Goal: Information Seeking & Learning: Learn about a topic

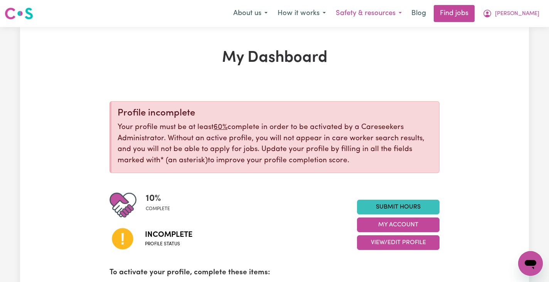
click at [379, 11] on button "Safety & resources" at bounding box center [369, 13] width 76 height 16
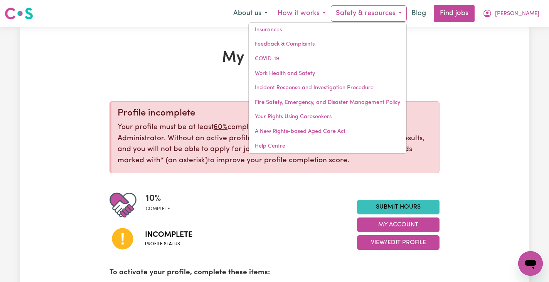
click at [331, 13] on button "How it works" at bounding box center [302, 13] width 58 height 16
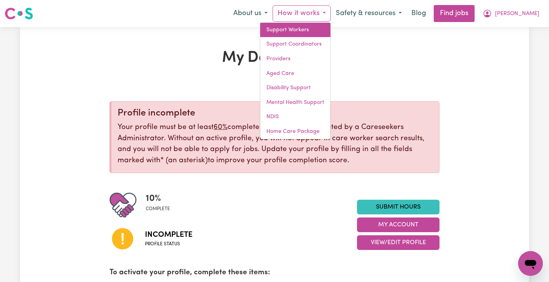
click at [331, 33] on link "Support Workers" at bounding box center [295, 30] width 70 height 15
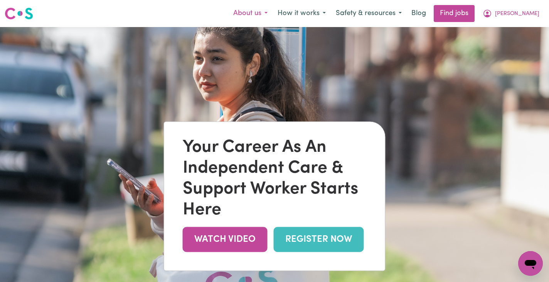
click at [273, 14] on button "About us" at bounding box center [250, 13] width 44 height 16
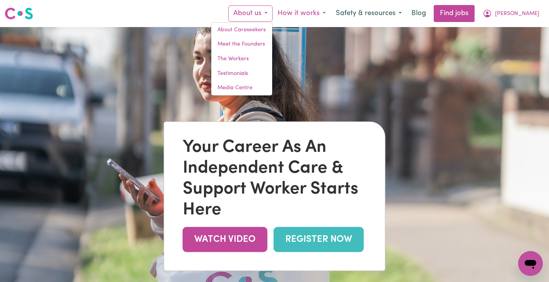
click at [324, 13] on button "How it works" at bounding box center [302, 13] width 58 height 16
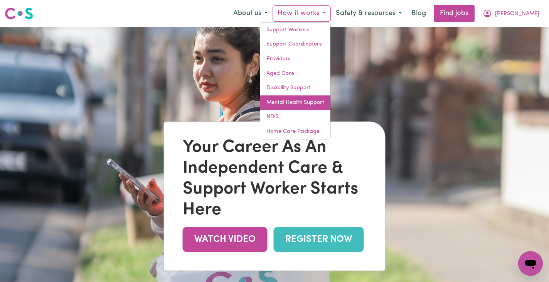
click at [331, 100] on link "Mental Health Support" at bounding box center [295, 102] width 70 height 15
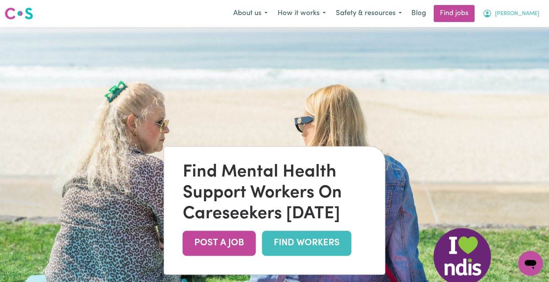
click at [528, 14] on button "[PERSON_NAME]" at bounding box center [511, 13] width 67 height 16
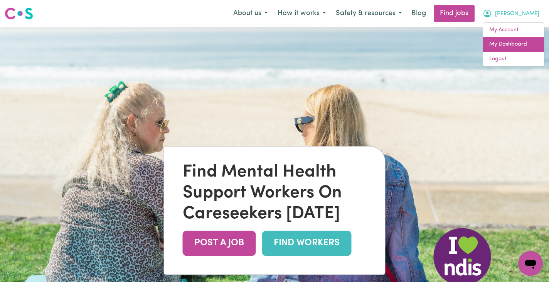
click at [510, 41] on link "My Dashboard" at bounding box center [513, 44] width 61 height 15
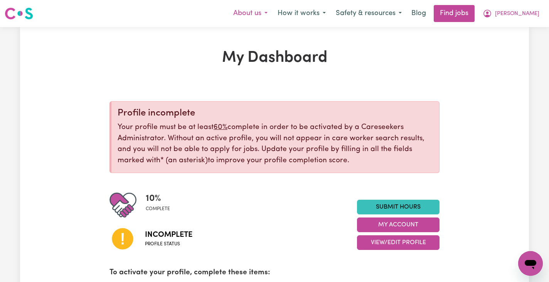
click at [273, 15] on button "About us" at bounding box center [250, 13] width 44 height 16
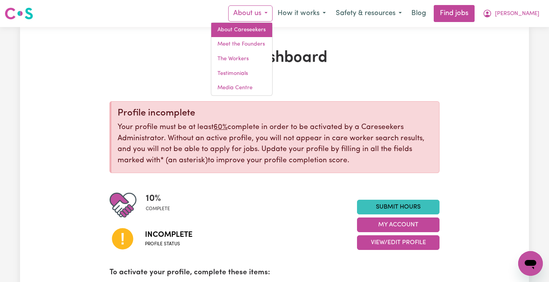
click at [272, 32] on link "About Careseekers" at bounding box center [241, 30] width 61 height 15
